Goal: Find contact information: Find contact information

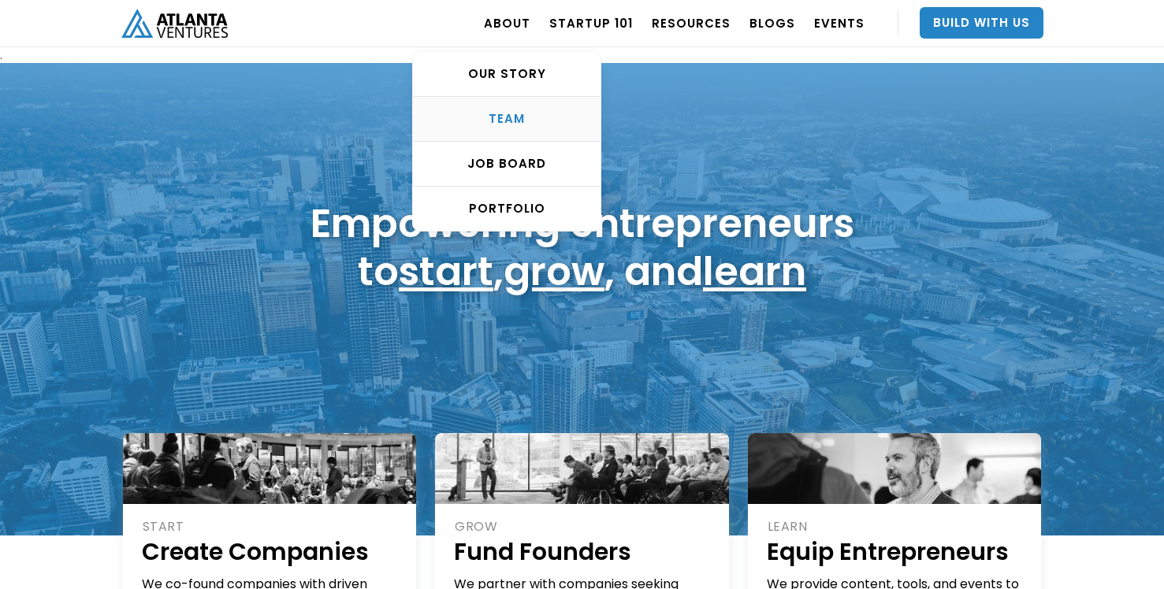
click at [525, 119] on div "TEAM" at bounding box center [506, 119] width 187 height 16
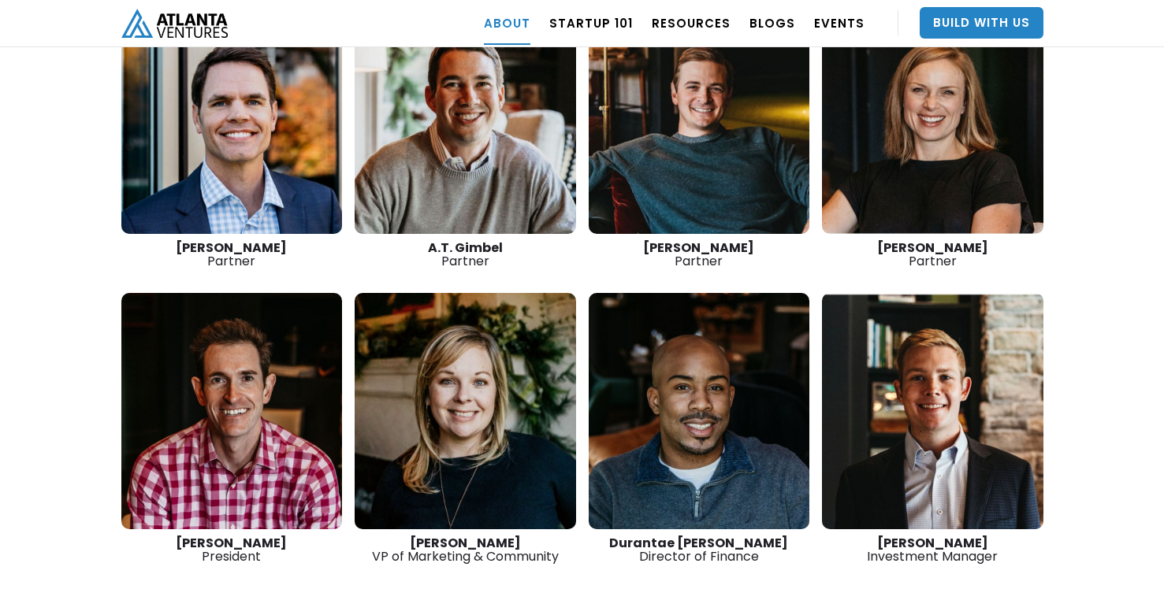
scroll to position [2353, 0]
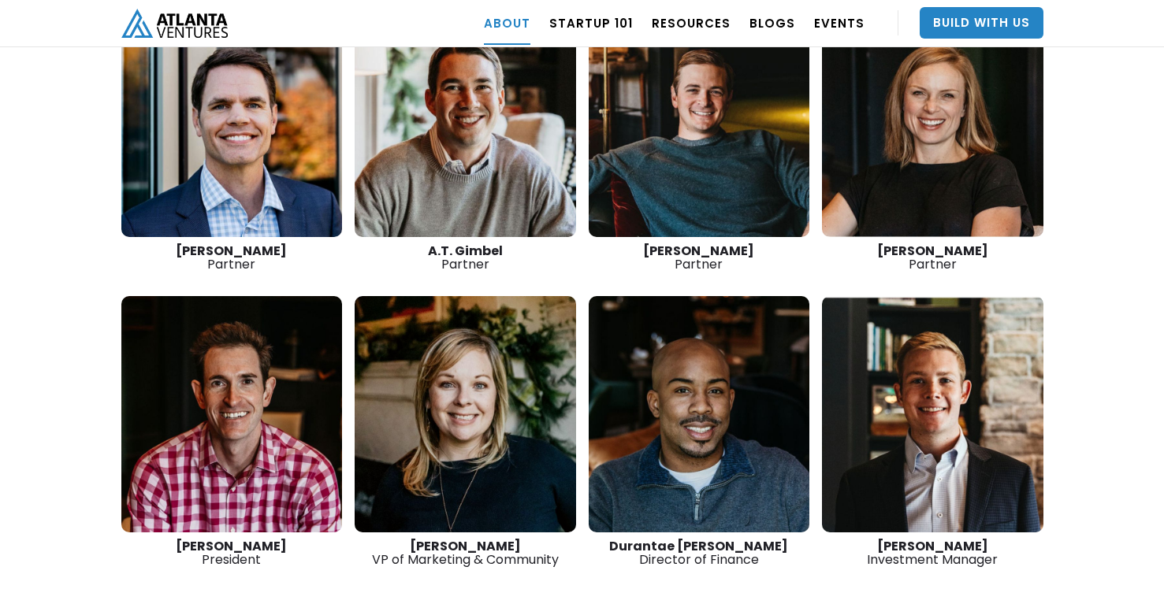
click at [434, 416] on link at bounding box center [465, 414] width 221 height 236
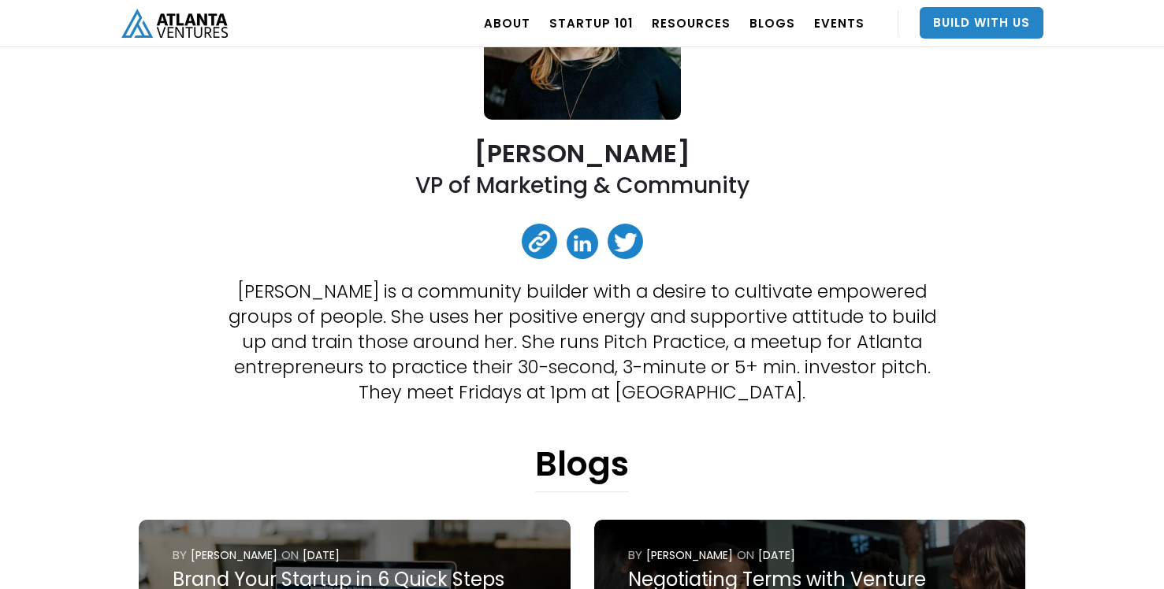
scroll to position [208, 0]
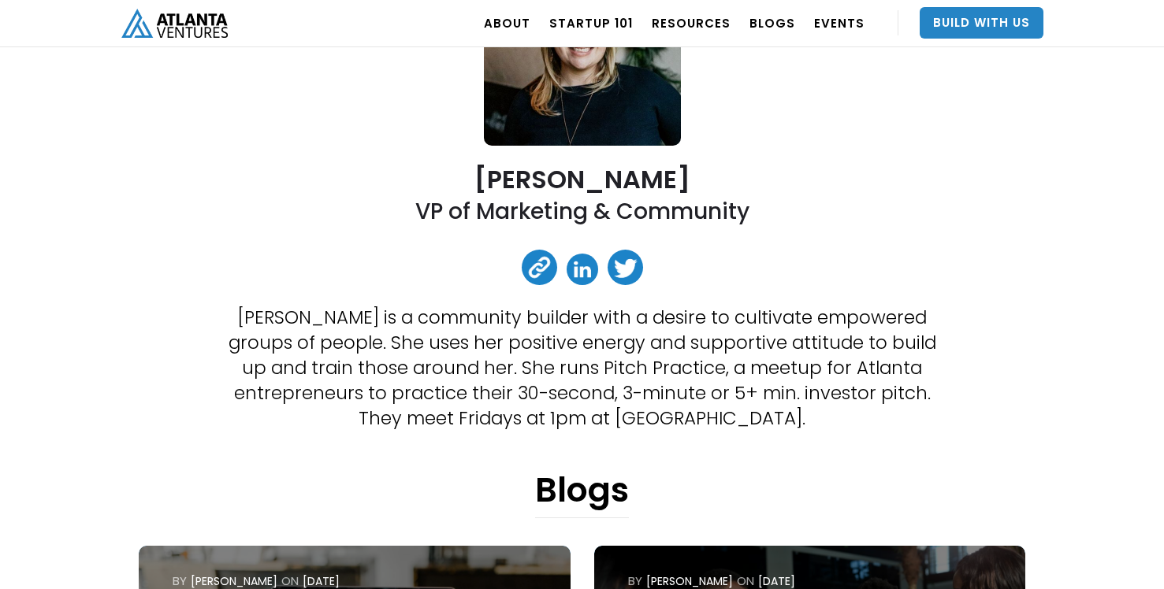
click at [546, 269] on link at bounding box center [539, 267] width 35 height 35
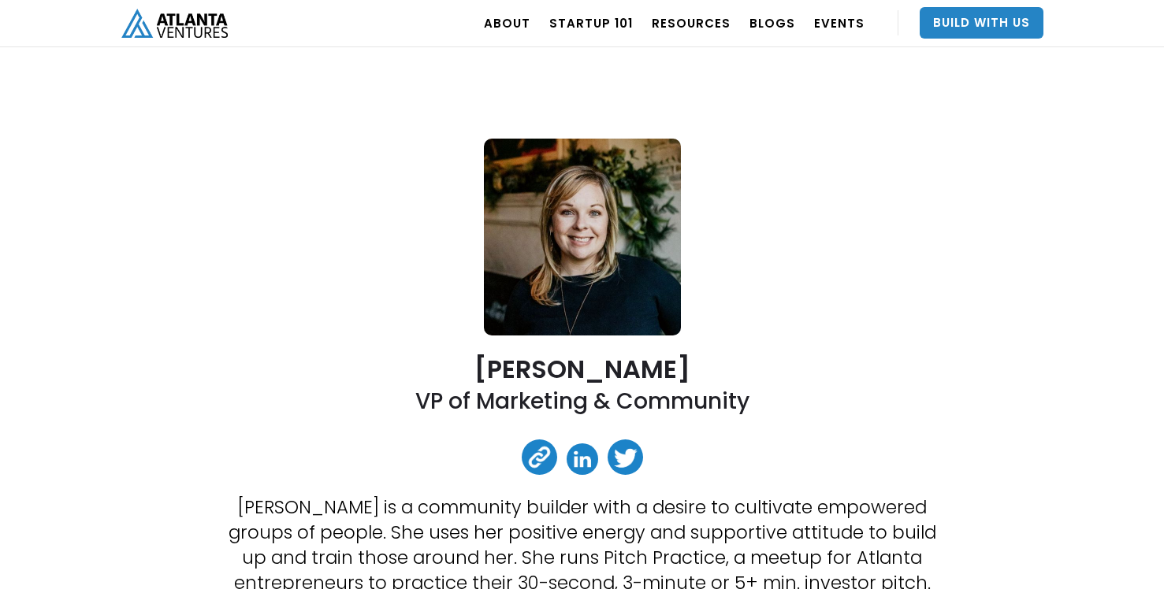
scroll to position [0, 0]
